Goal: Transaction & Acquisition: Purchase product/service

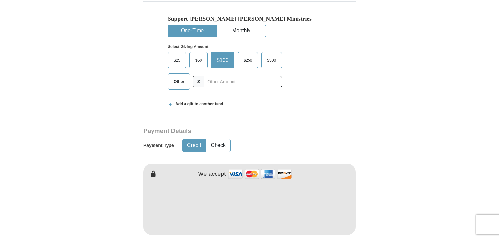
scroll to position [229, 0]
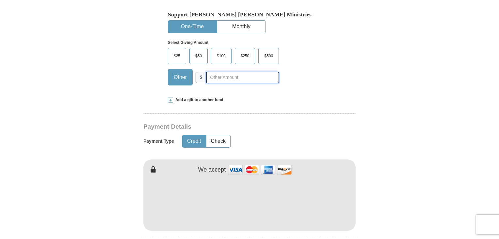
click at [250, 72] on input "text" at bounding box center [243, 77] width 73 height 11
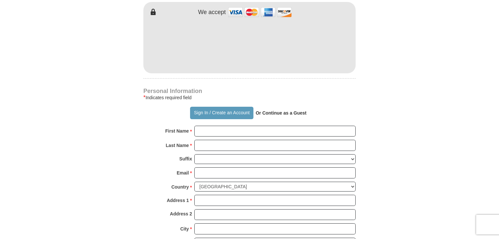
scroll to position [392, 0]
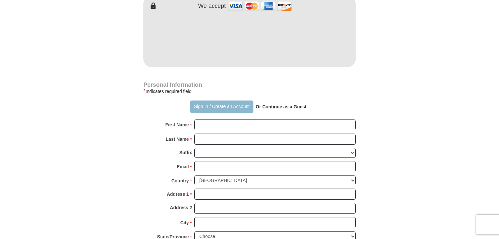
type input "125.00"
click at [198, 100] on button "Sign In / Create an Account" at bounding box center [221, 106] width 63 height 12
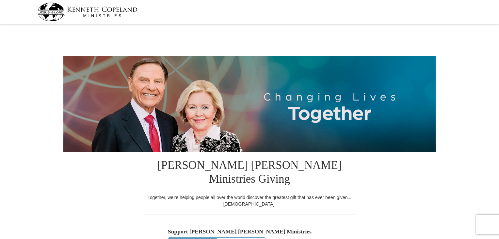
select select "AR"
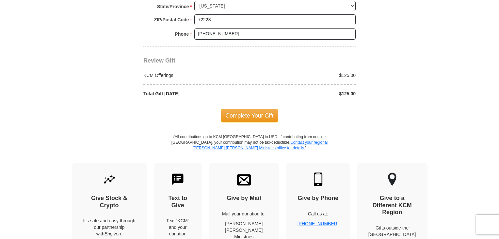
scroll to position [588, 0]
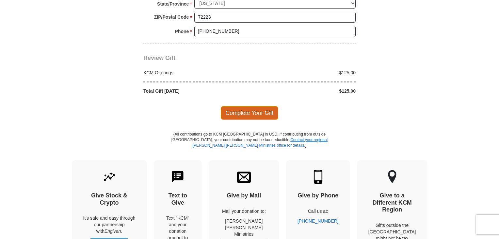
click at [262, 106] on span "Complete Your Gift" at bounding box center [250, 113] width 58 height 14
